Goal: Information Seeking & Learning: Learn about a topic

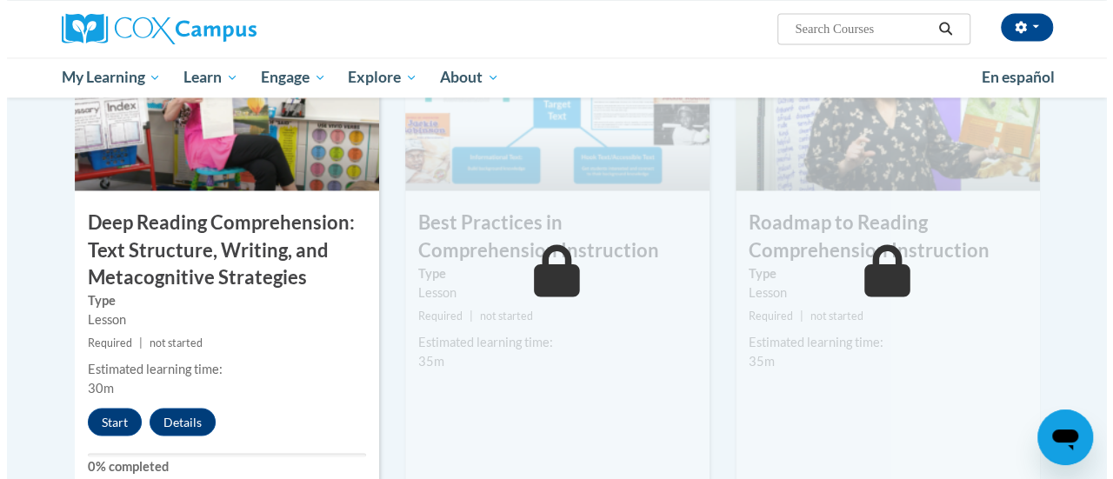
scroll to position [1400, 0]
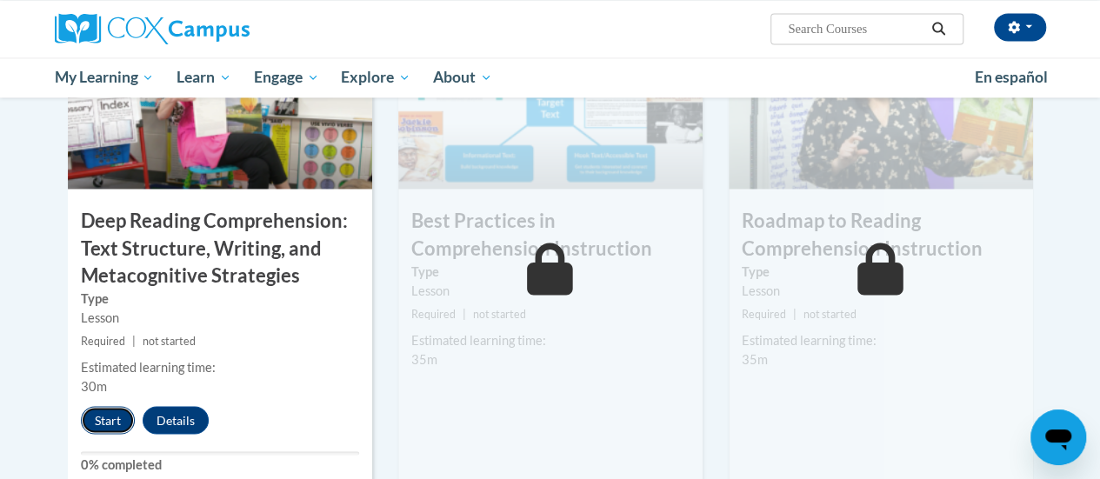
click at [103, 415] on button "Start" at bounding box center [108, 420] width 54 height 28
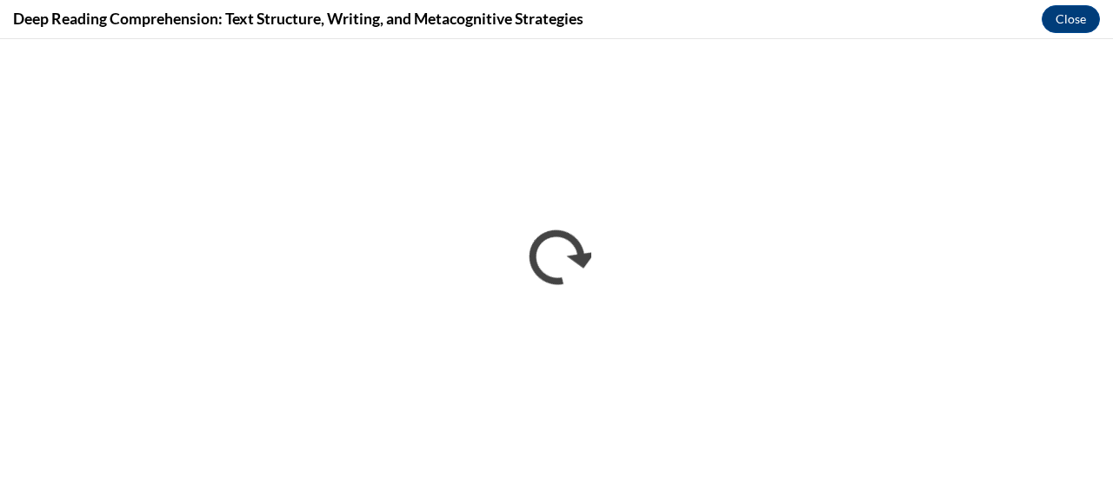
scroll to position [0, 0]
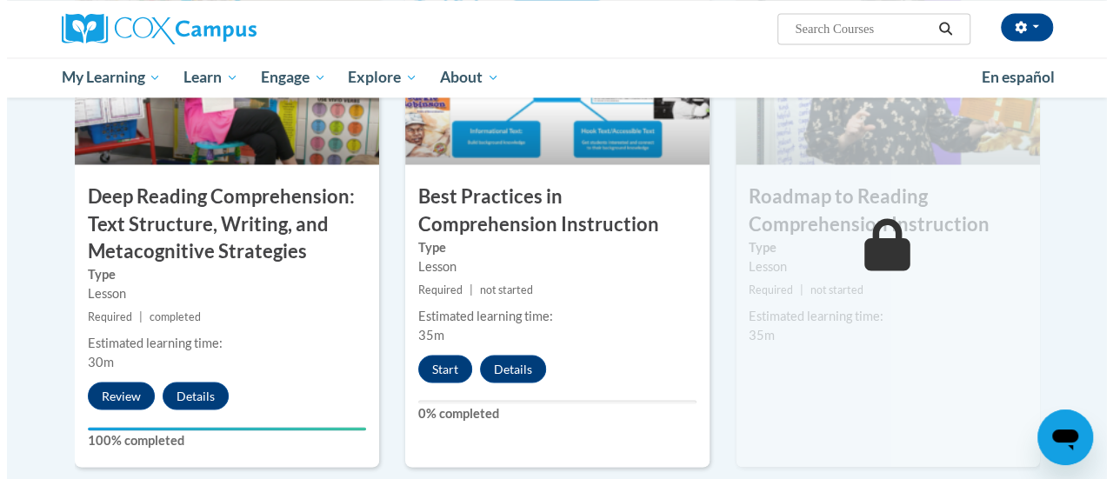
scroll to position [1423, 0]
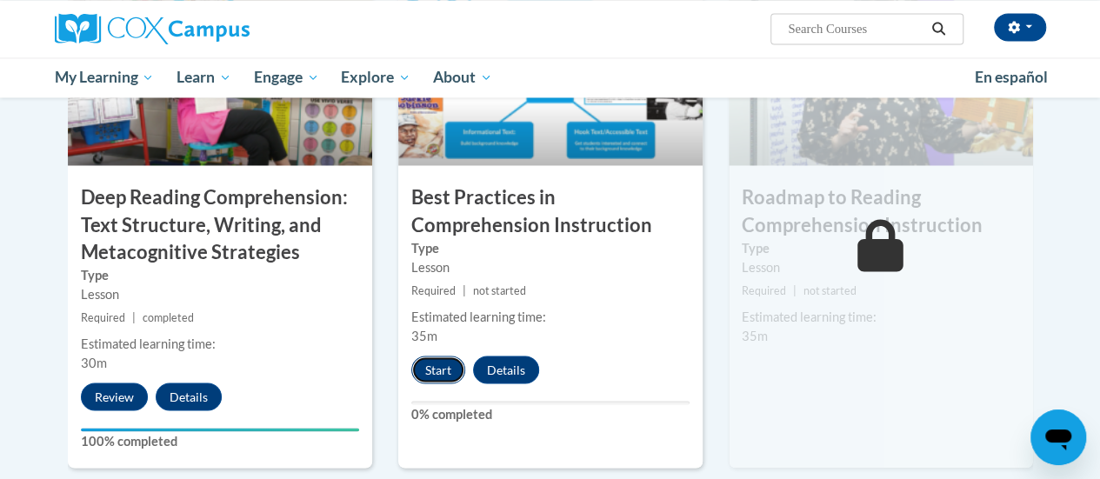
click at [432, 361] on button "Start" at bounding box center [438, 370] width 54 height 28
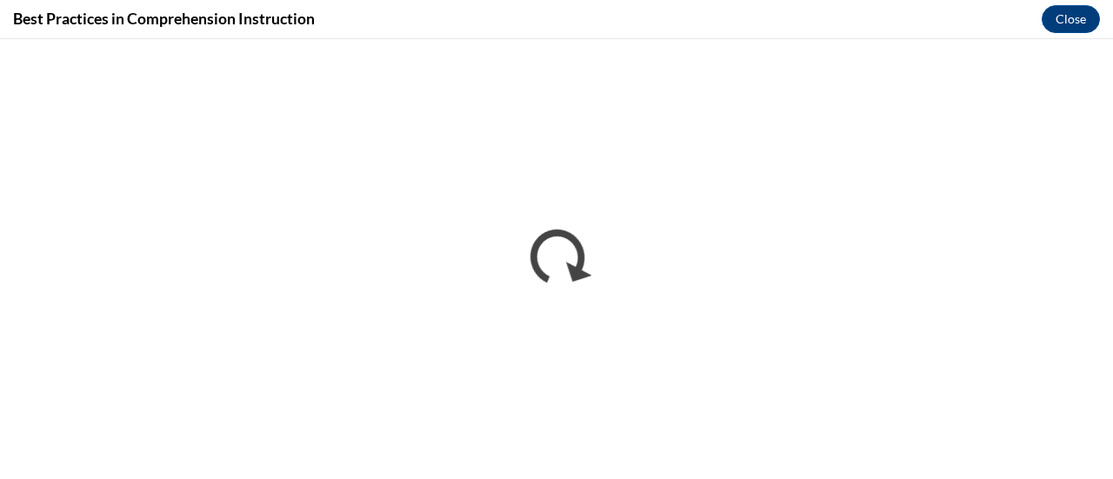
scroll to position [0, 0]
